Goal: Task Accomplishment & Management: Use online tool/utility

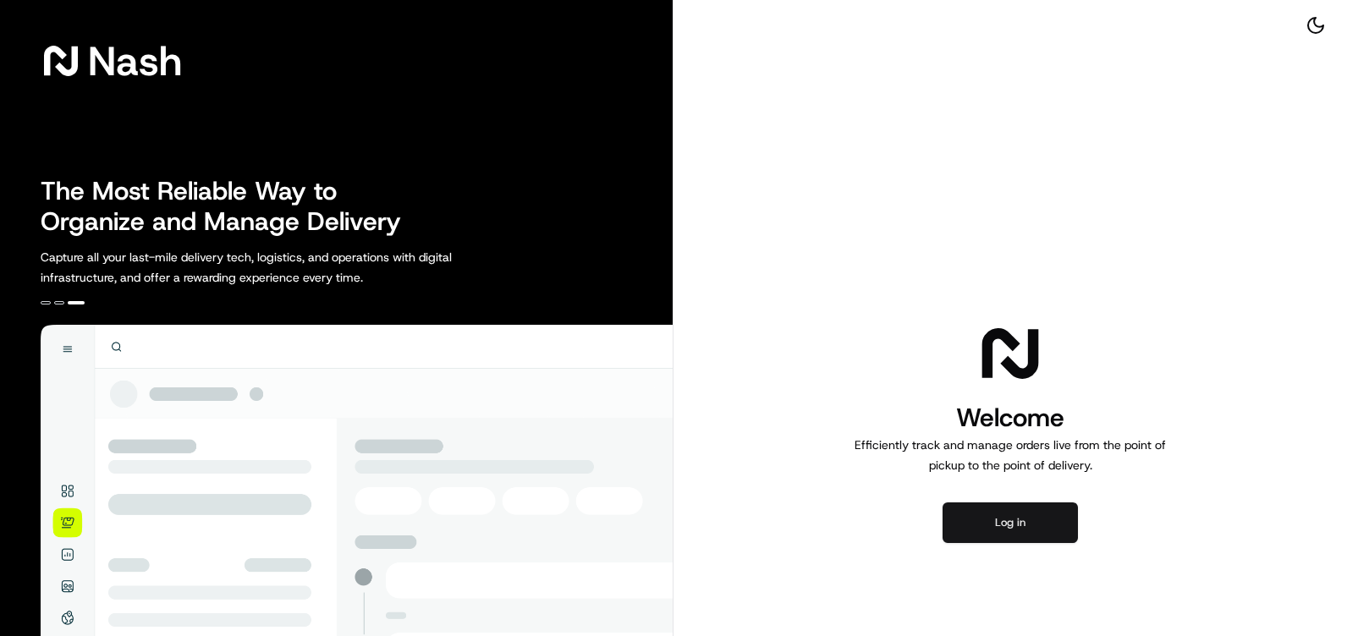
click at [1002, 525] on button "Log in" at bounding box center [1010, 523] width 135 height 41
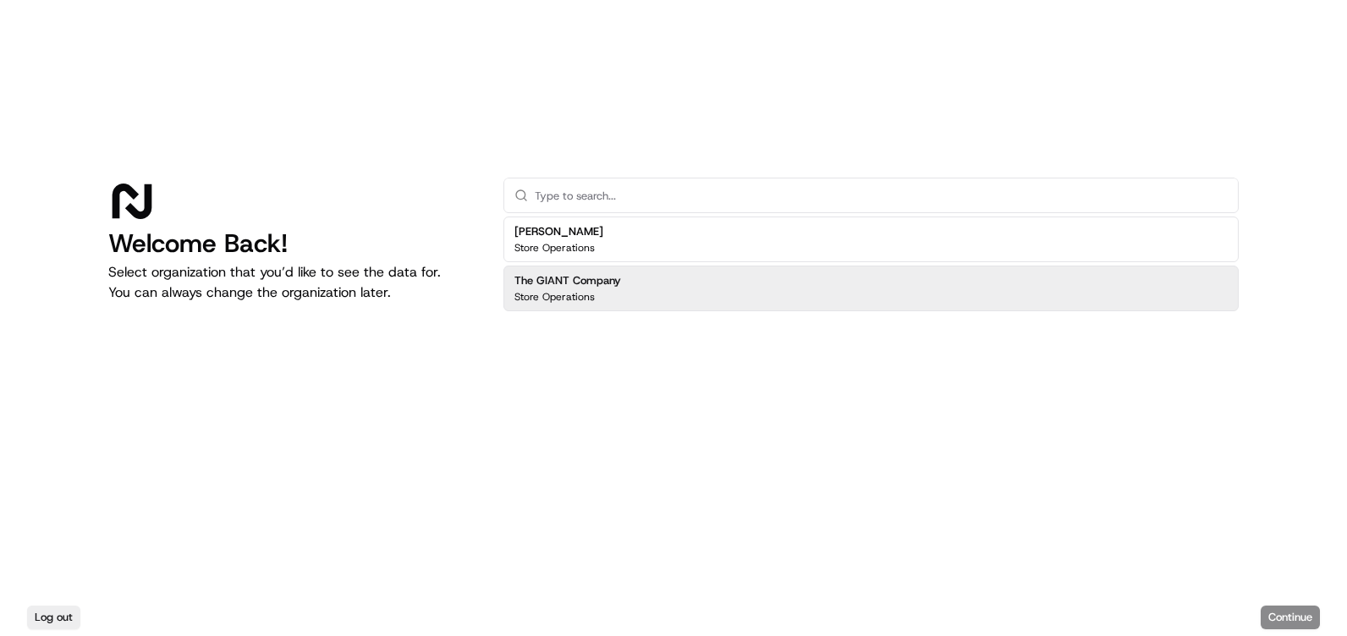
click at [688, 293] on div "The GIANT Company Store Operations" at bounding box center [871, 289] width 735 height 46
click at [1310, 619] on button "Continue" at bounding box center [1290, 618] width 59 height 24
